Goal: Use online tool/utility: Utilize a website feature to perform a specific function

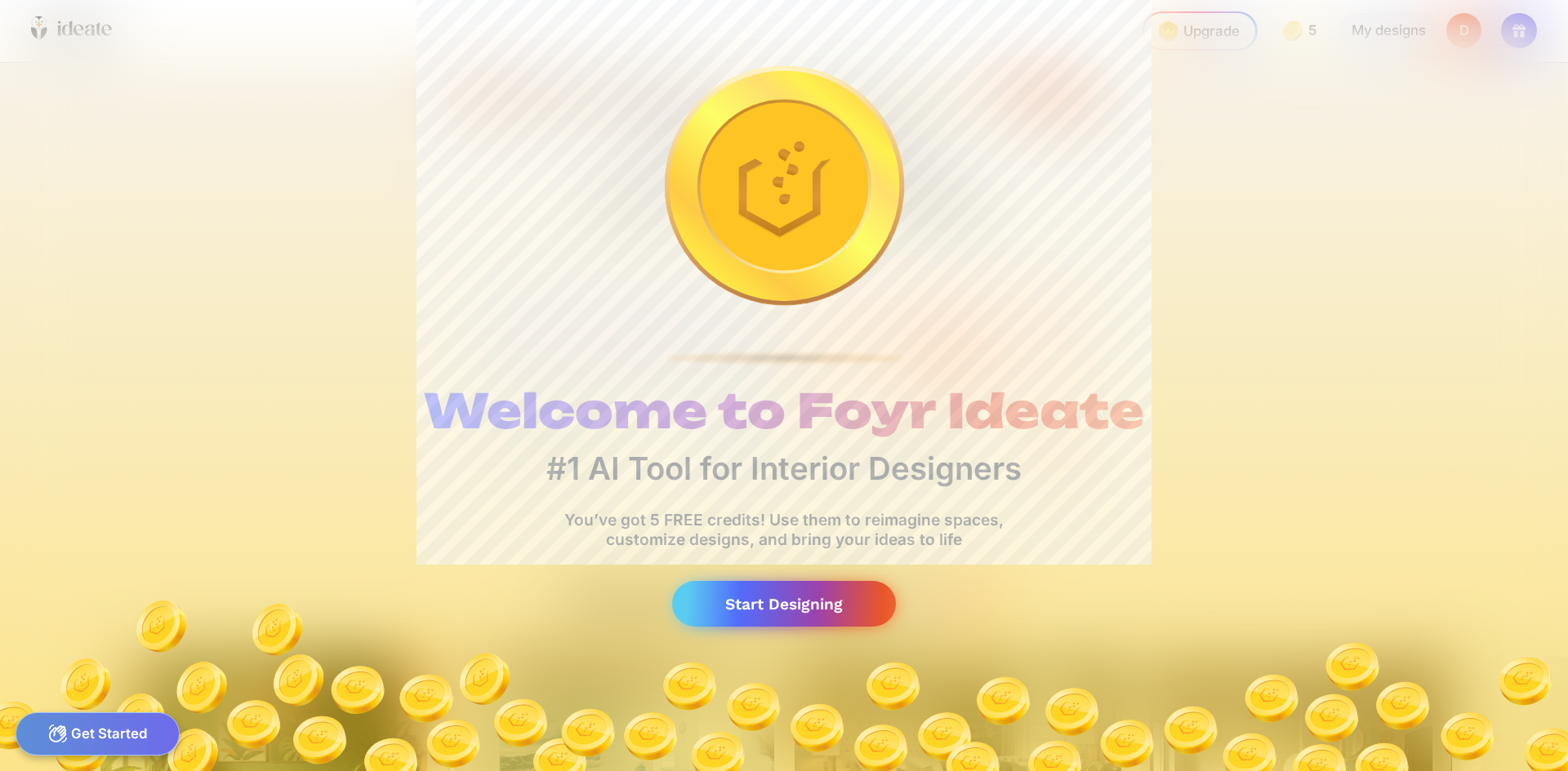
click at [809, 614] on div "Start Designing" at bounding box center [784, 604] width 224 height 46
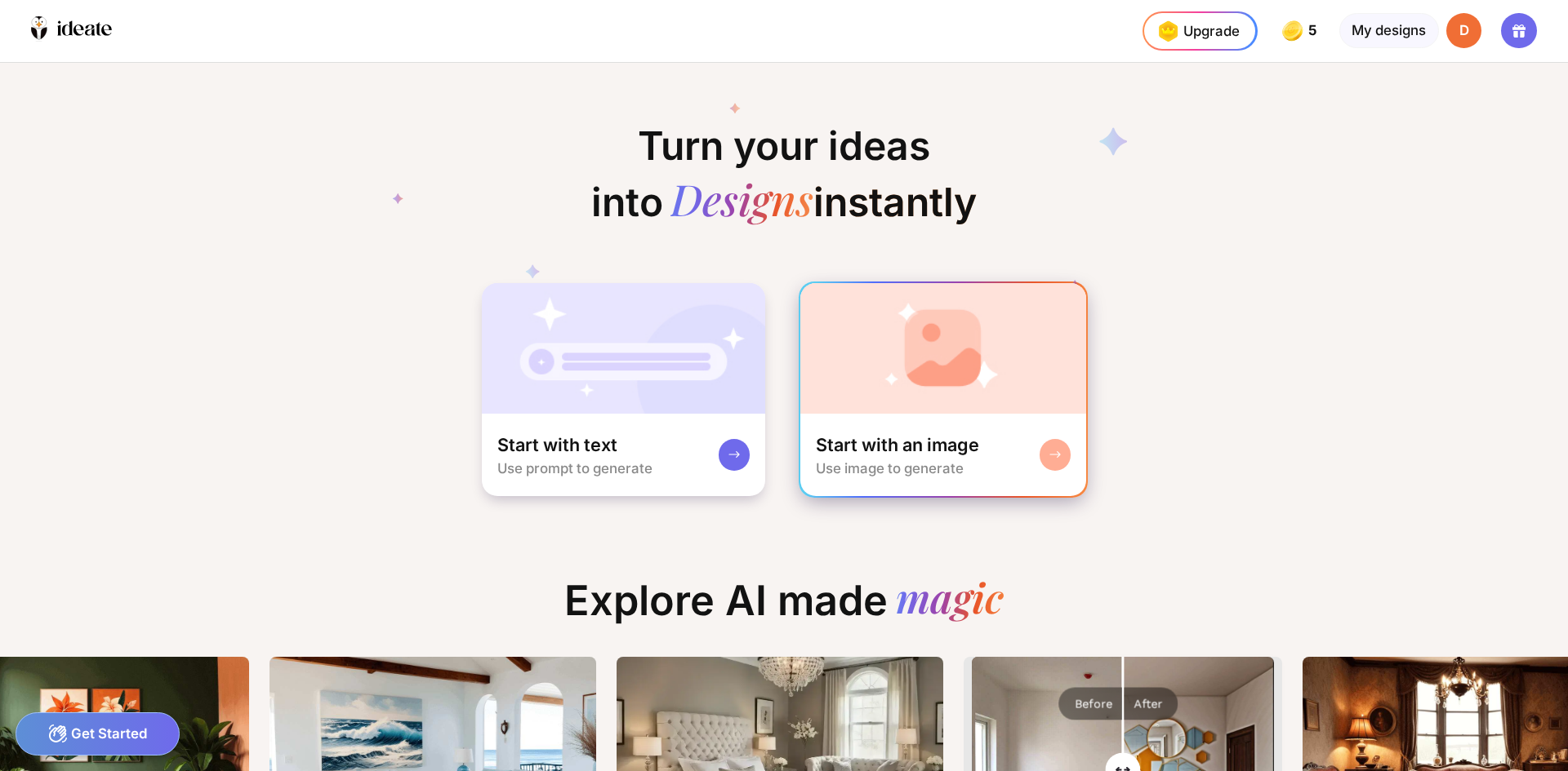
click at [960, 446] on div "Start with an image" at bounding box center [897, 445] width 163 height 24
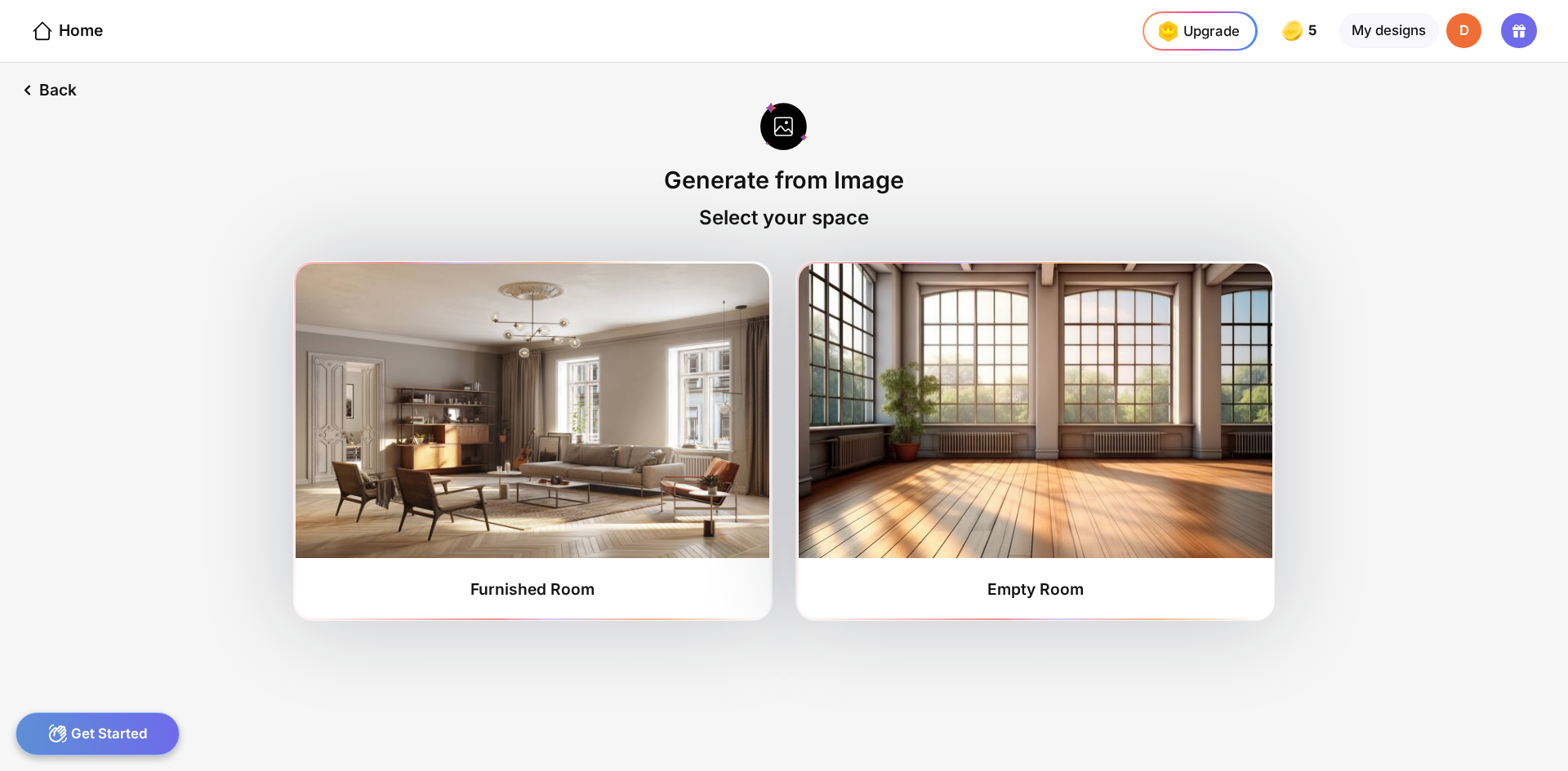
click at [960, 446] on img at bounding box center [1035, 411] width 474 height 295
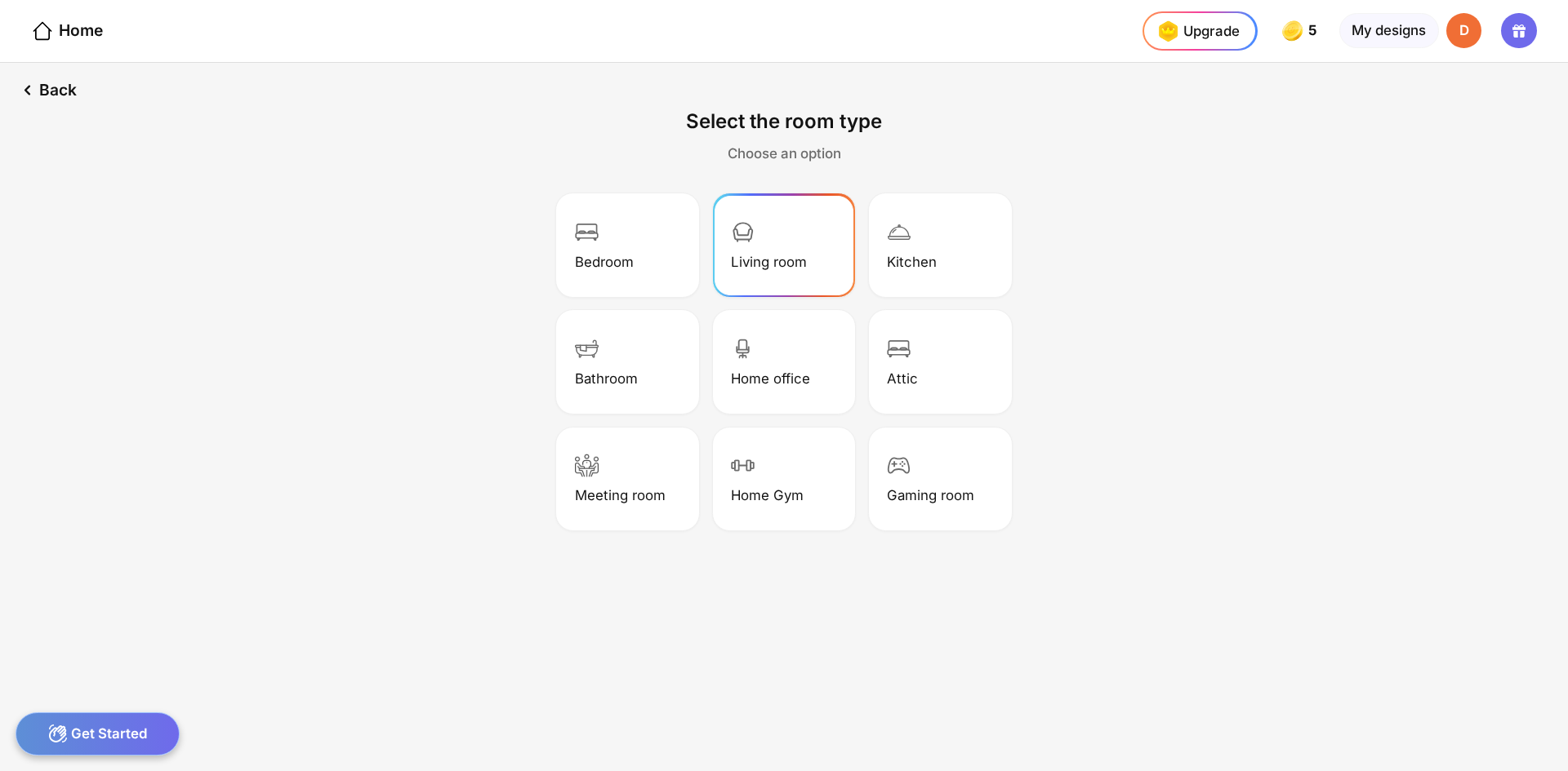
click at [776, 262] on div "Living room" at bounding box center [769, 261] width 76 height 16
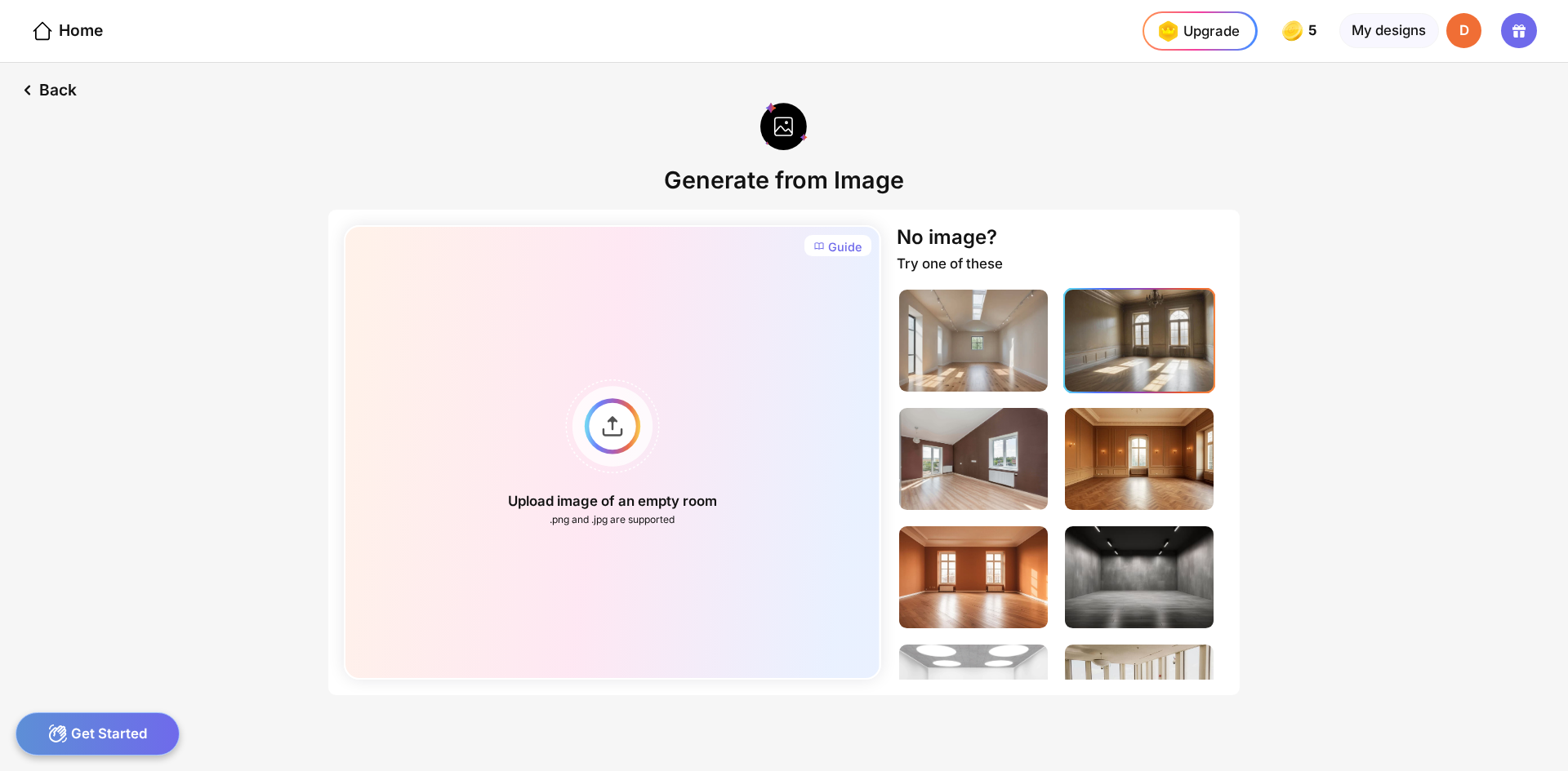
click at [1104, 352] on img at bounding box center [1139, 340] width 149 height 102
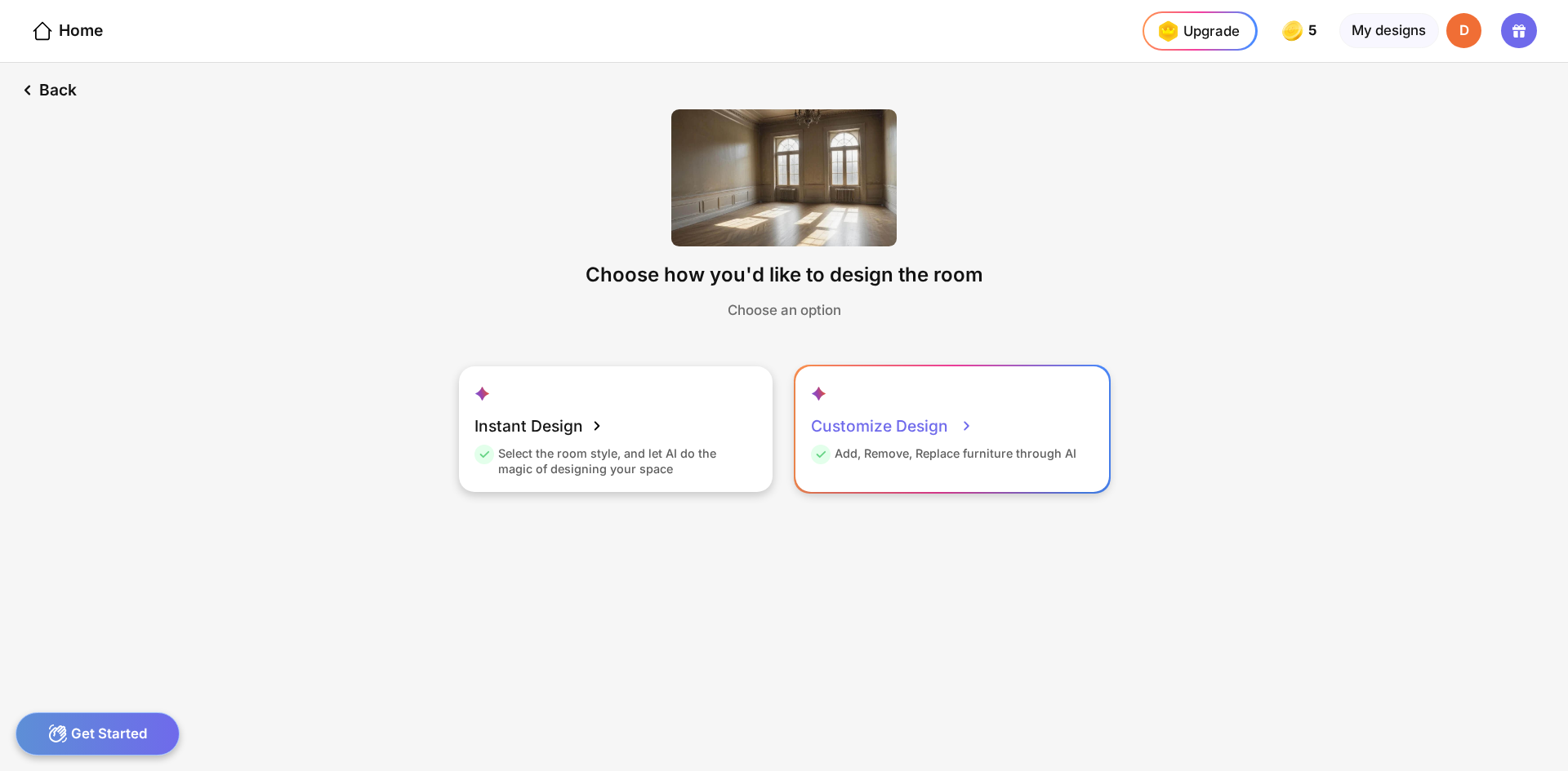
click at [907, 451] on div "Add, Remove, Replace furniture through AI" at bounding box center [944, 457] width 266 height 23
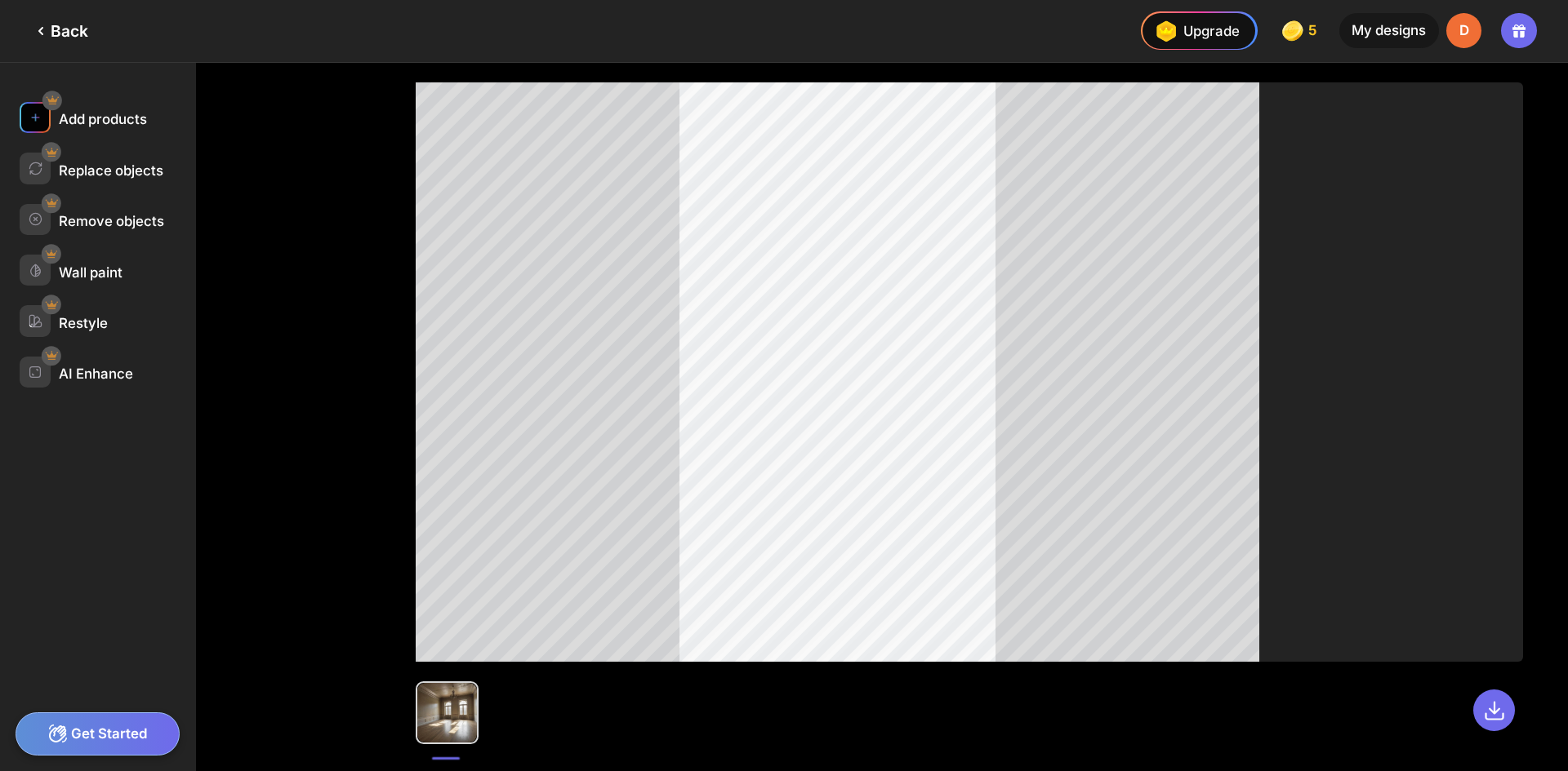
click at [43, 120] on div at bounding box center [34, 117] width 31 height 31
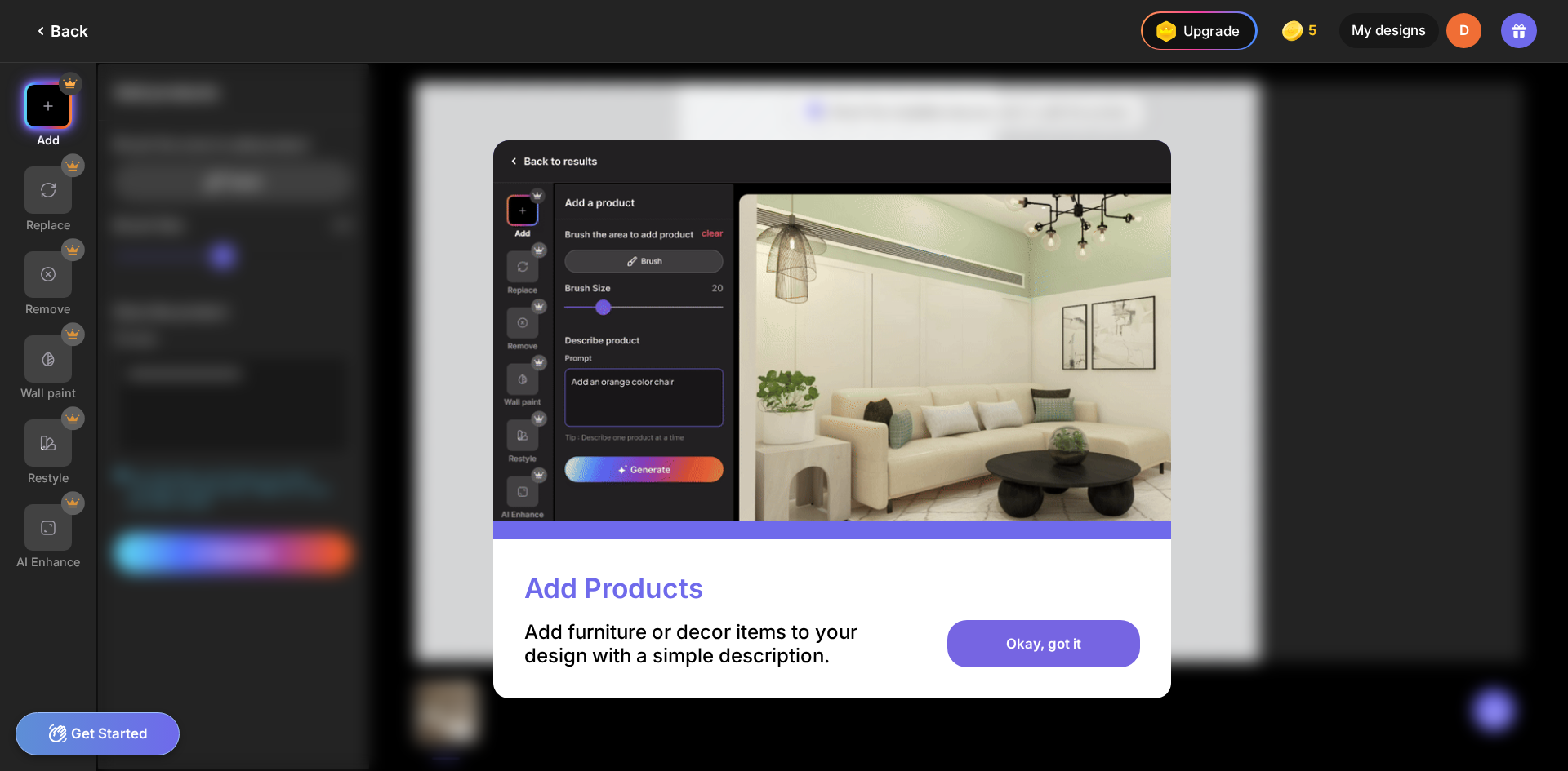
click at [1041, 640] on div "Okay, got it" at bounding box center [1043, 644] width 192 height 47
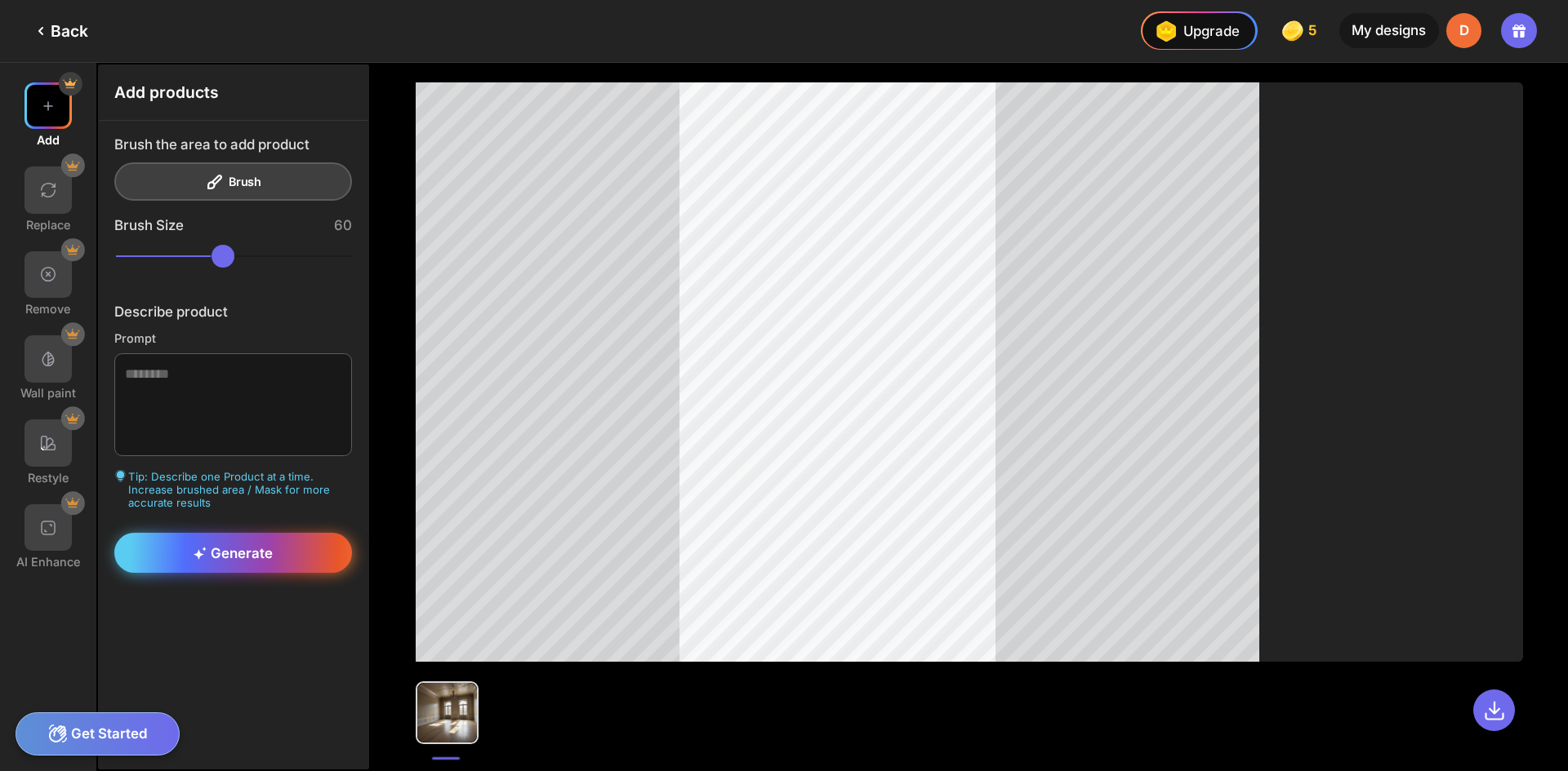
click at [233, 552] on span "Generate" at bounding box center [233, 553] width 79 height 16
click at [1378, 33] on div "My designs" at bounding box center [1389, 31] width 100 height 35
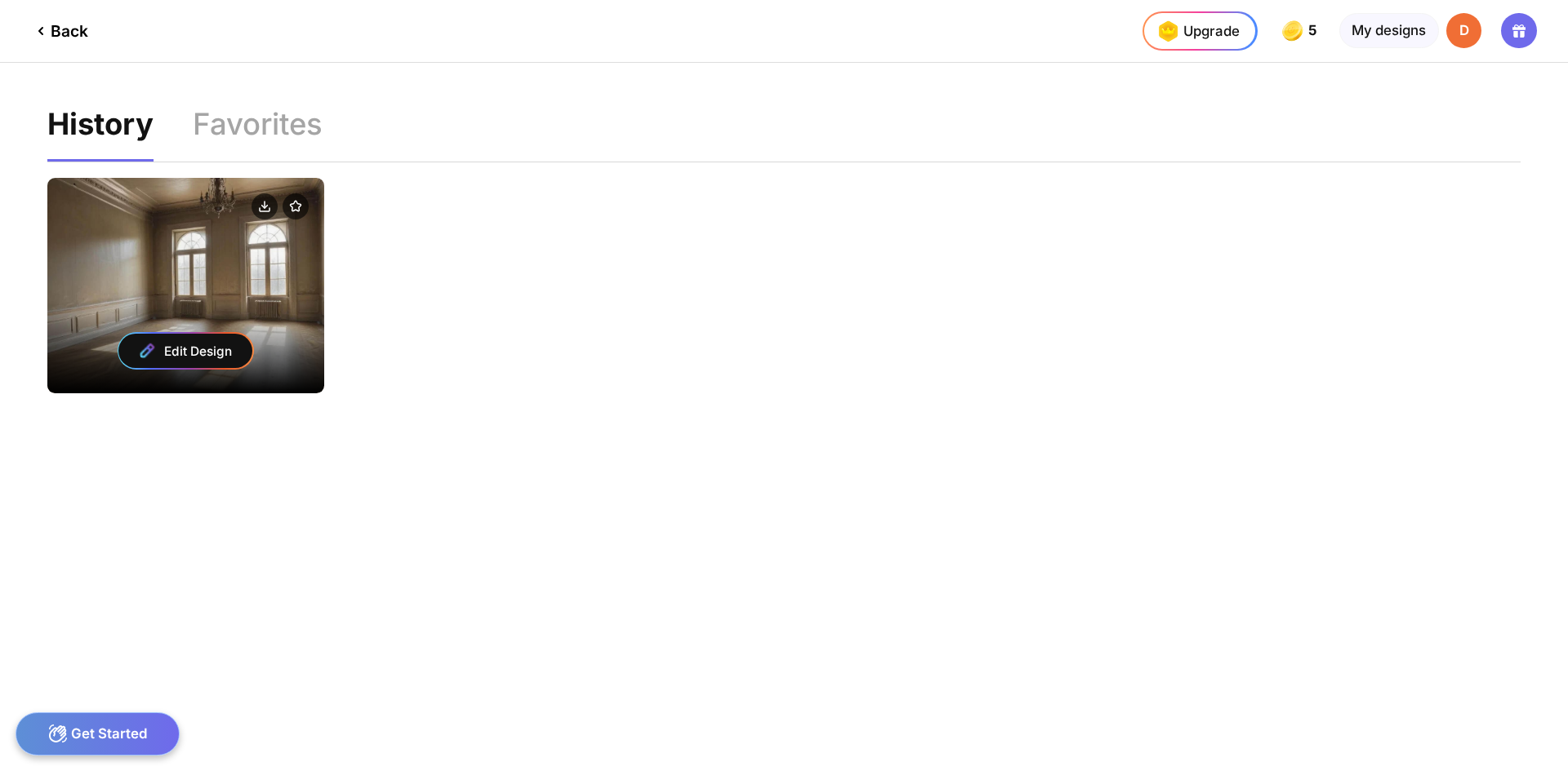
click at [237, 323] on div "Edit Design" at bounding box center [185, 350] width 276 height 85
click at [210, 351] on div "Edit Design" at bounding box center [185, 350] width 134 height 34
